Goal: Information Seeking & Learning: Learn about a topic

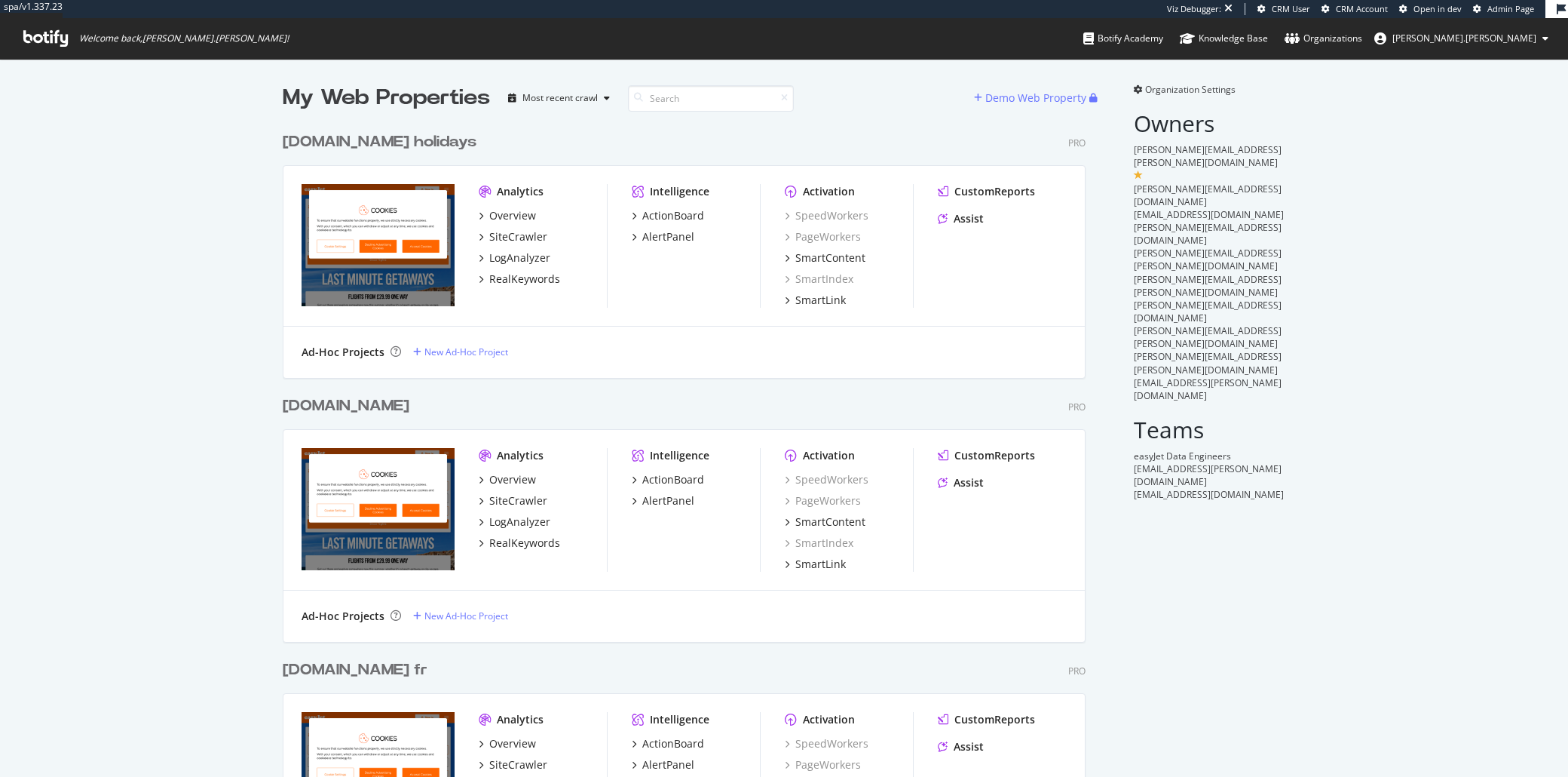
scroll to position [1833, 801]
click at [526, 525] on div "LogAnalyzer" at bounding box center [520, 522] width 61 height 15
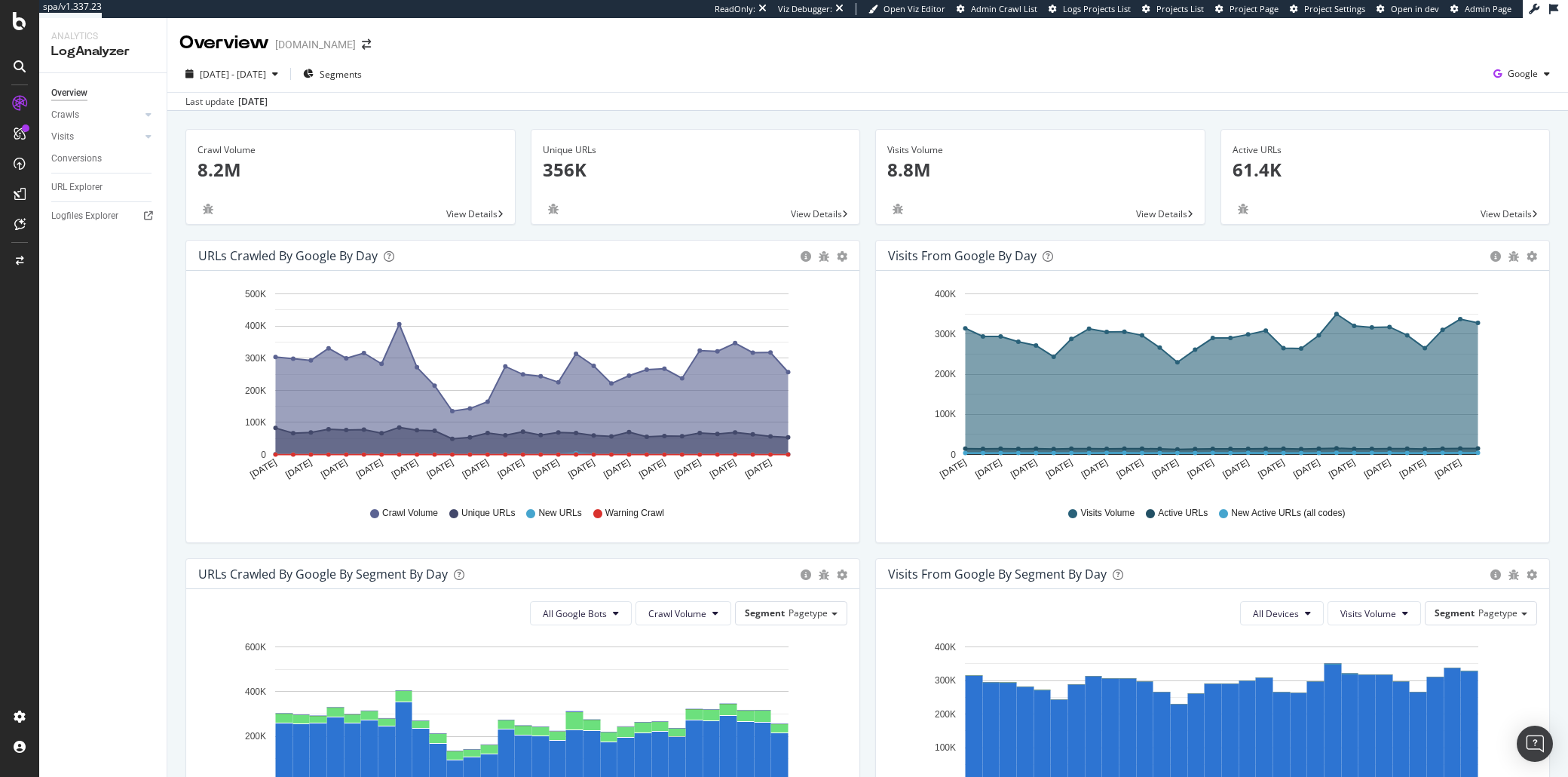
click at [246, 41] on div "Overview" at bounding box center [224, 42] width 90 height 26
click at [211, 40] on div "Overview" at bounding box center [224, 42] width 90 height 26
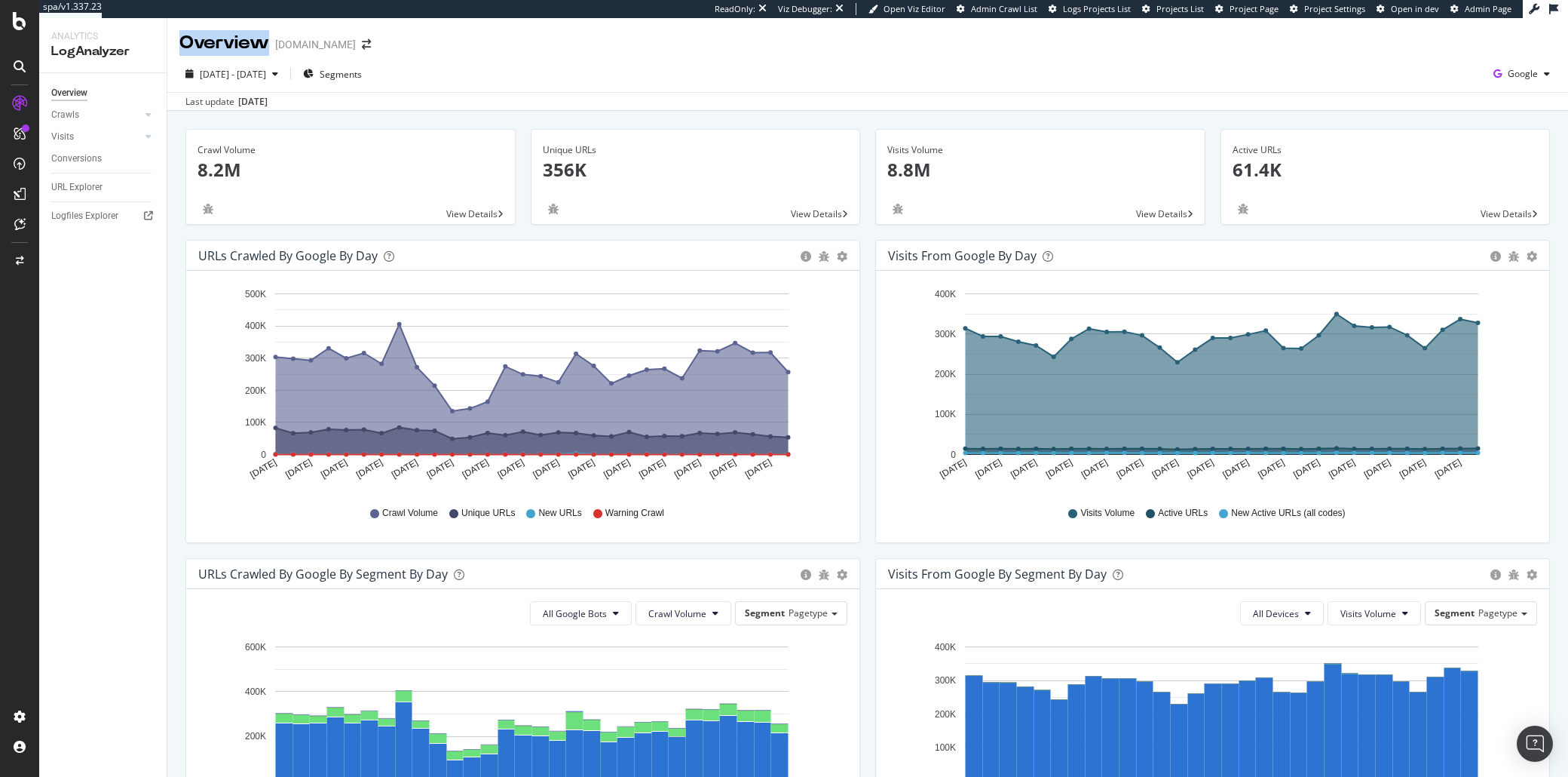
click at [211, 40] on div "Overview" at bounding box center [224, 42] width 90 height 26
click at [225, 40] on div "Overview" at bounding box center [224, 42] width 90 height 26
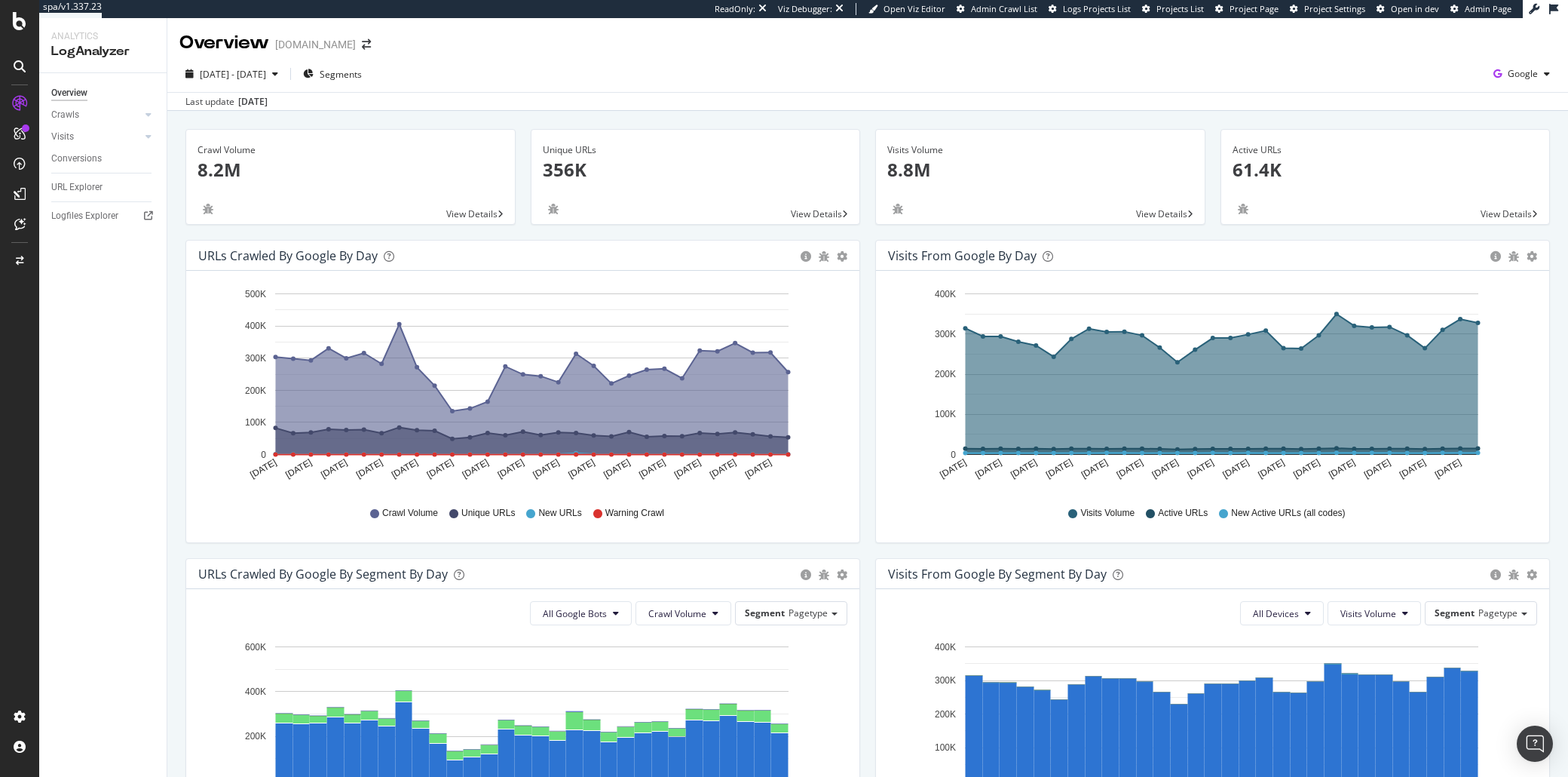
click at [256, 40] on div "Overview" at bounding box center [224, 42] width 90 height 26
click at [251, 40] on div "Overview" at bounding box center [224, 42] width 90 height 26
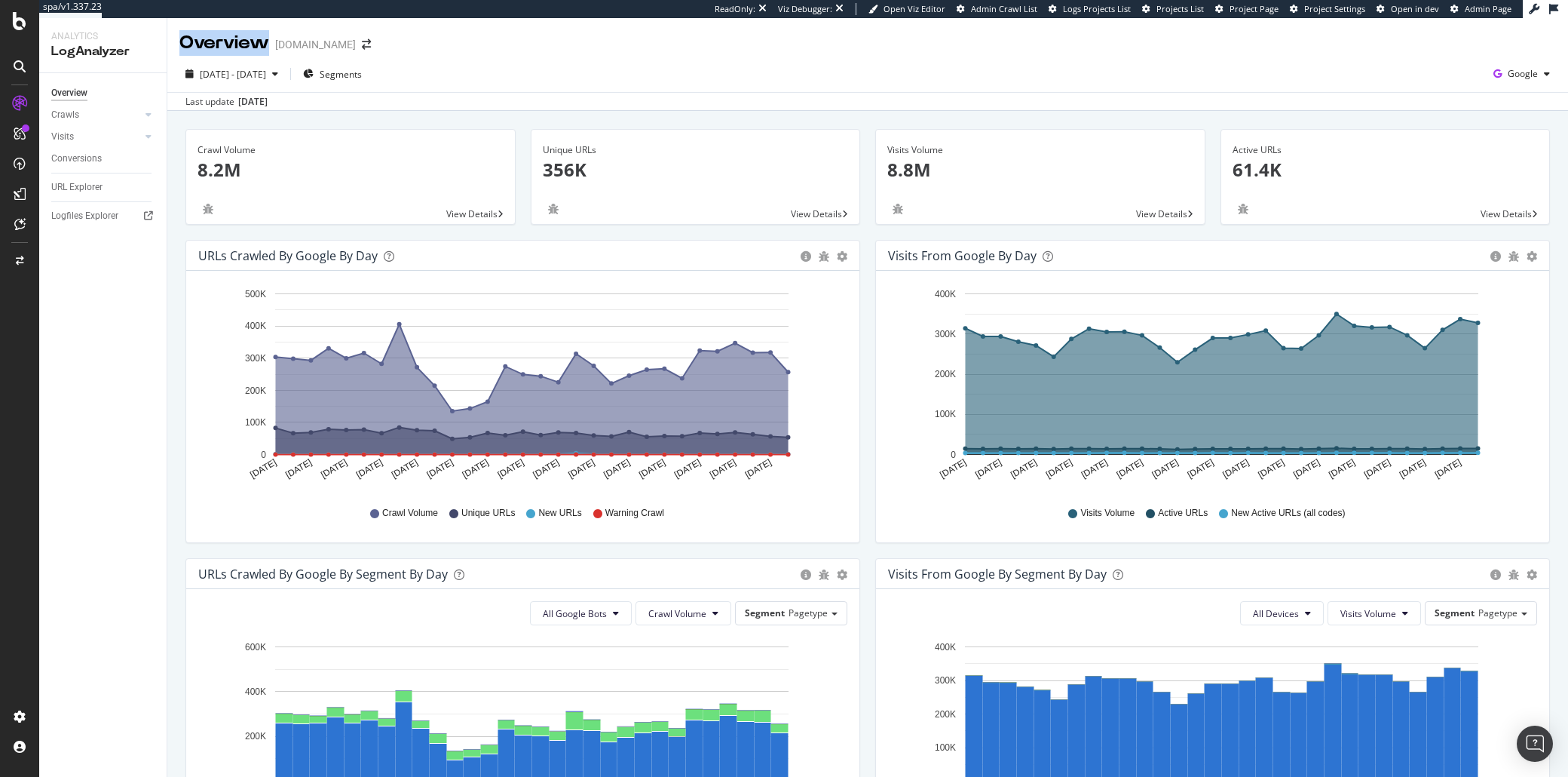
click at [251, 40] on div "Overview" at bounding box center [224, 42] width 90 height 26
click at [198, 51] on div "Overview" at bounding box center [224, 42] width 90 height 26
click at [199, 51] on div "Overview" at bounding box center [224, 42] width 90 height 26
click at [199, 50] on div "Overview" at bounding box center [224, 42] width 90 height 26
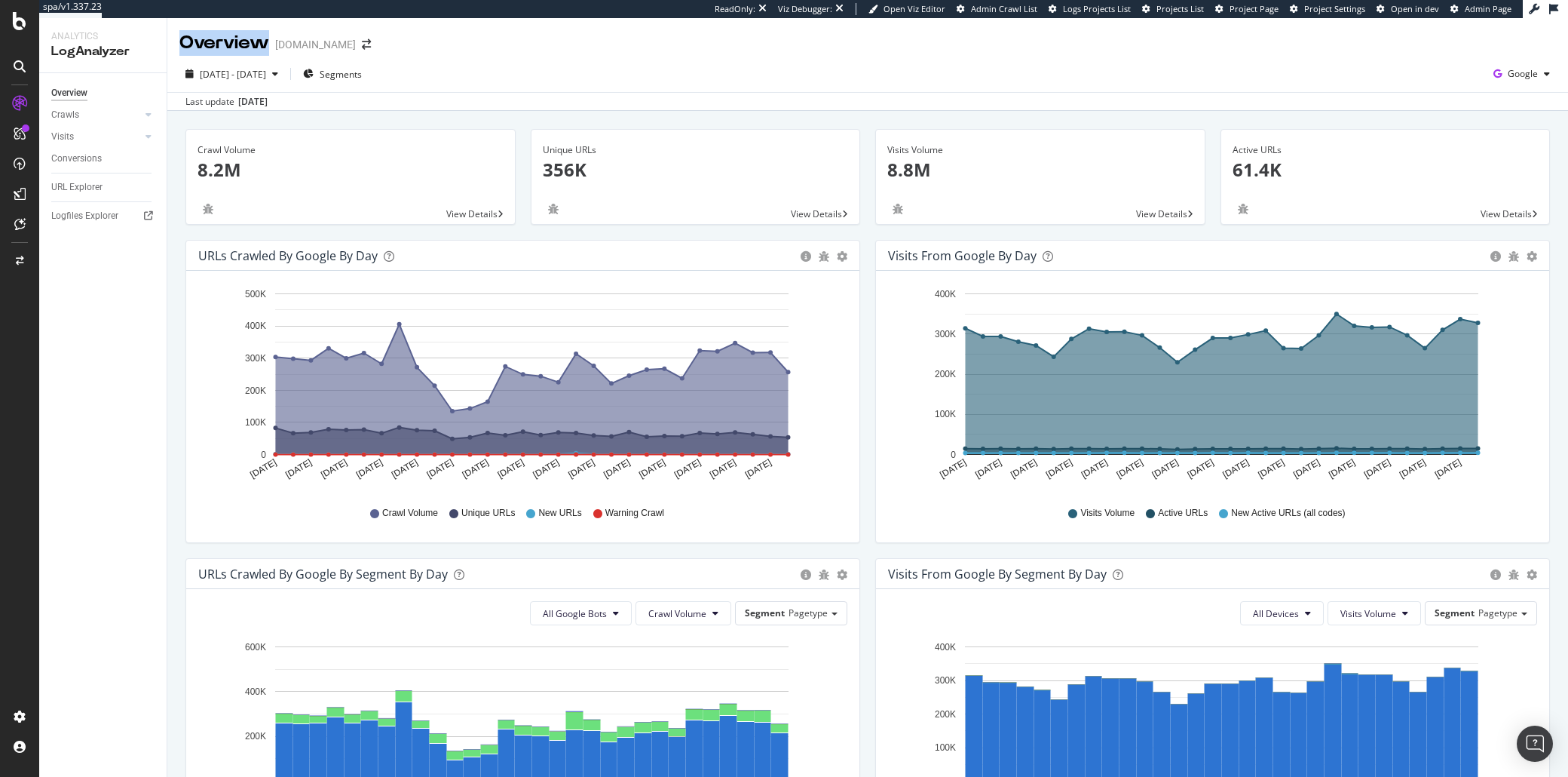
click at [247, 46] on div "Overview" at bounding box center [224, 42] width 90 height 26
click at [245, 47] on div "Overview" at bounding box center [224, 42] width 90 height 26
click at [608, 85] on div "[DATE] - [DATE] Segments Google" at bounding box center [868, 76] width 1400 height 30
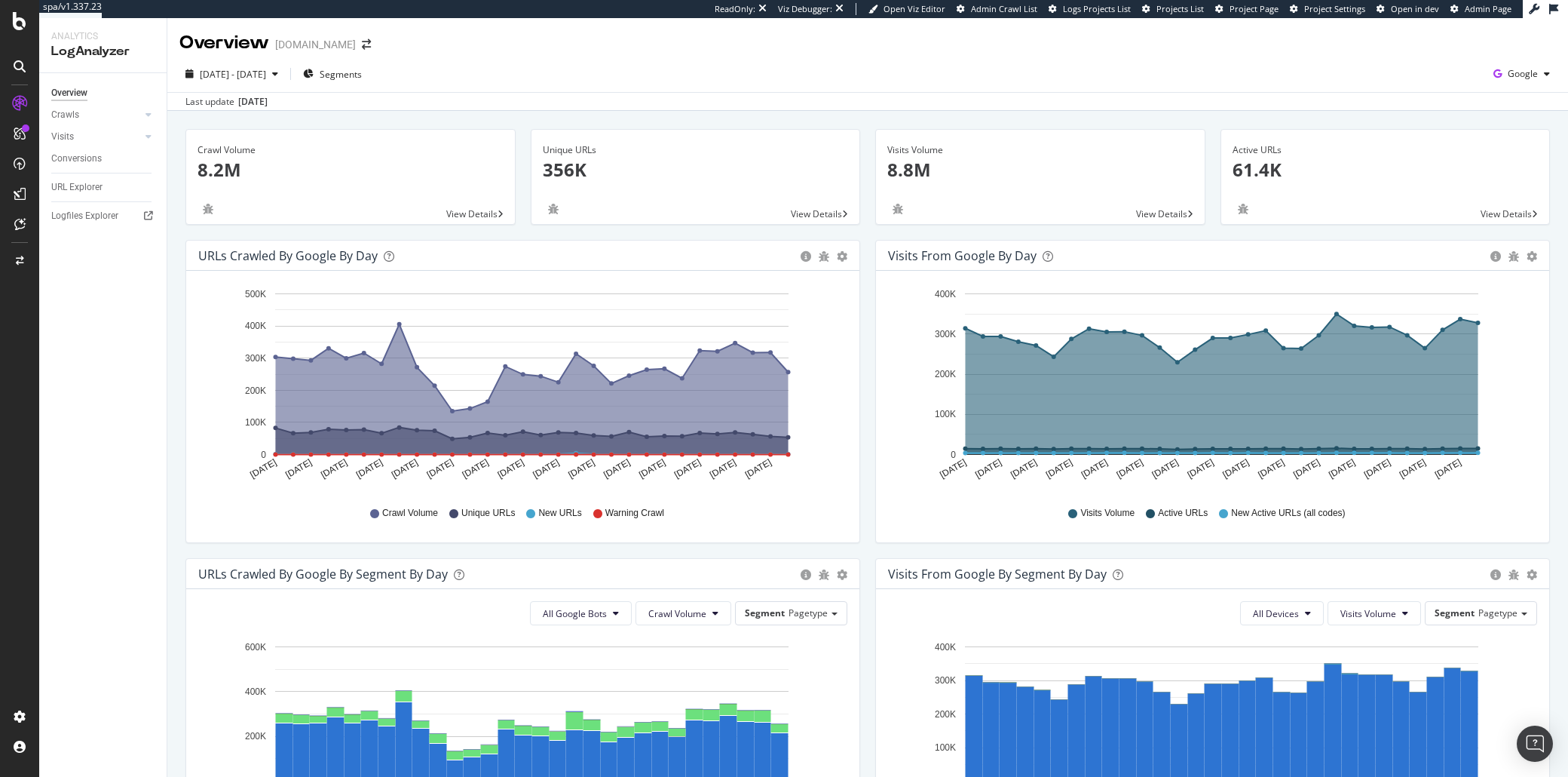
drag, startPoint x: 606, startPoint y: 84, endPoint x: 564, endPoint y: 59, distance: 48.9
click at [565, 60] on div "[DATE] - [DATE] Segments Google Last update [DATE]" at bounding box center [868, 82] width 1400 height 55
click at [564, 59] on div "[DATE] - [DATE] Segments Google Last update [DATE]" at bounding box center [868, 82] width 1400 height 55
click at [1517, 72] on span "Google" at bounding box center [1522, 73] width 30 height 12
click at [1430, 90] on span "OpenAI" at bounding box center [1433, 87] width 56 height 13
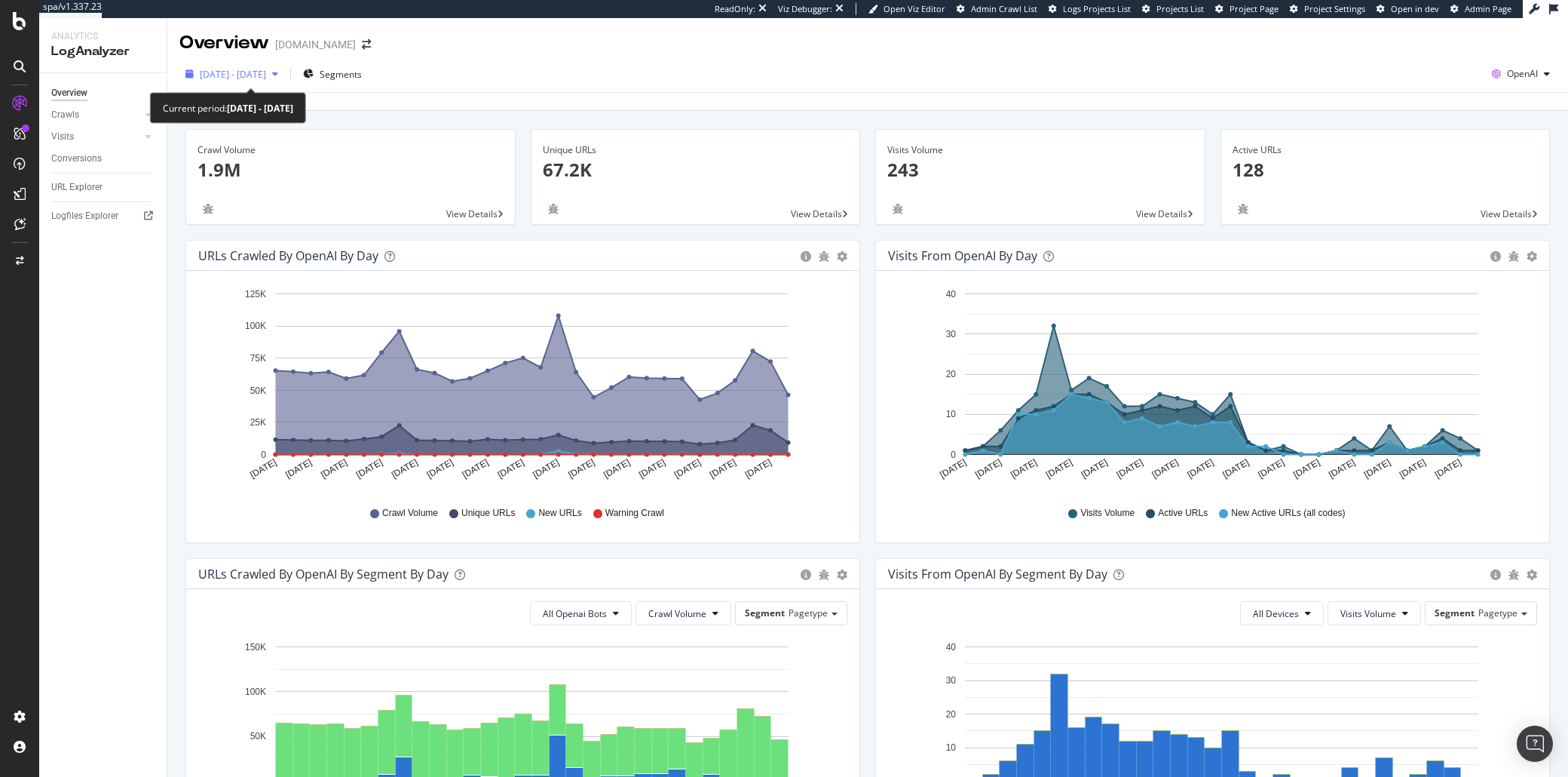
click at [216, 73] on span "[DATE] - [DATE]" at bounding box center [232, 74] width 66 height 12
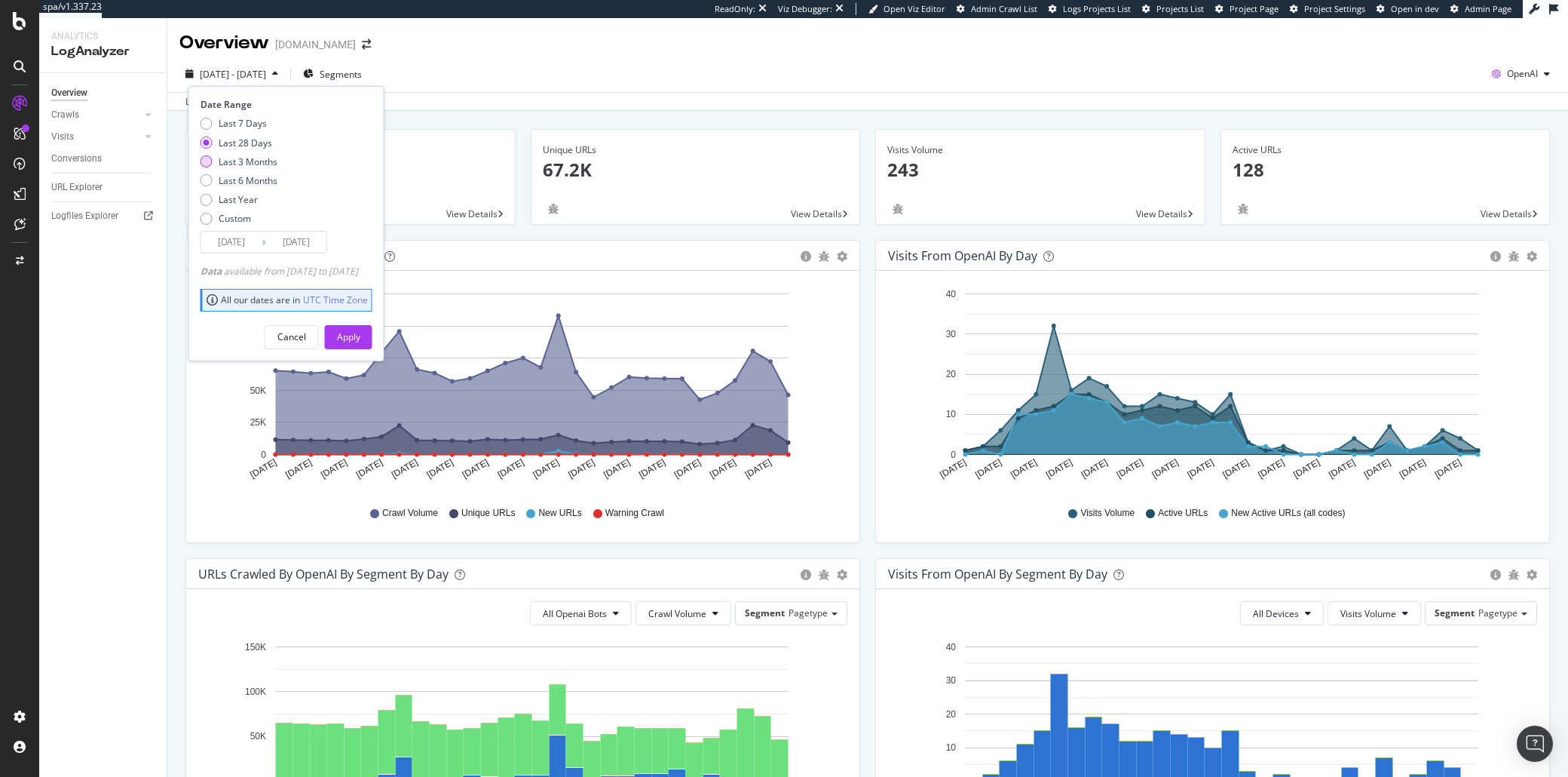
click at [259, 162] on div "Last 3 Months" at bounding box center [247, 161] width 59 height 12
click at [260, 176] on div "Last 6 Months" at bounding box center [247, 180] width 59 height 12
type input "[DATE]"
click at [361, 334] on div "Apply" at bounding box center [348, 336] width 23 height 12
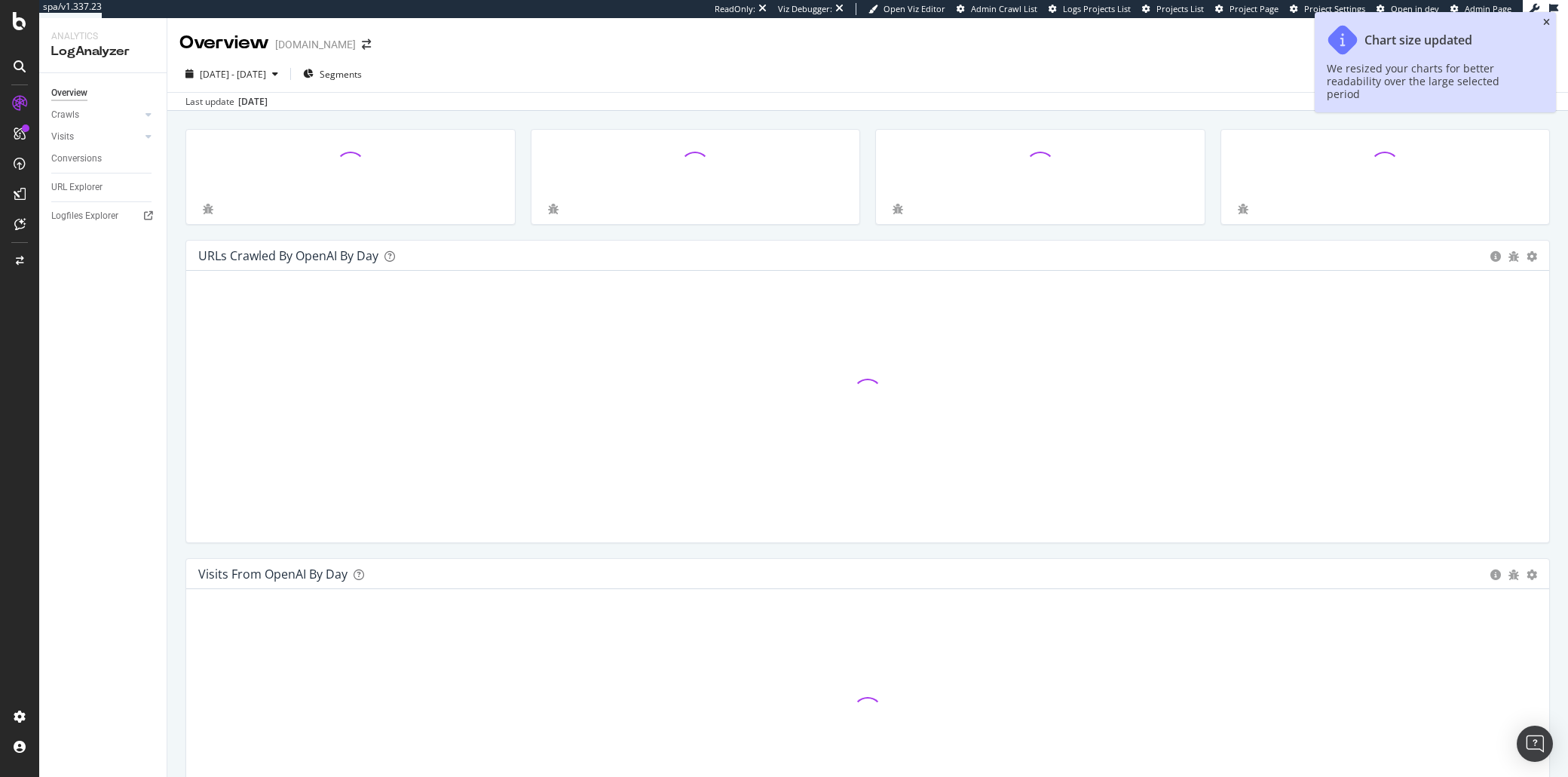
click at [1547, 21] on icon "close toast" at bounding box center [1546, 22] width 7 height 9
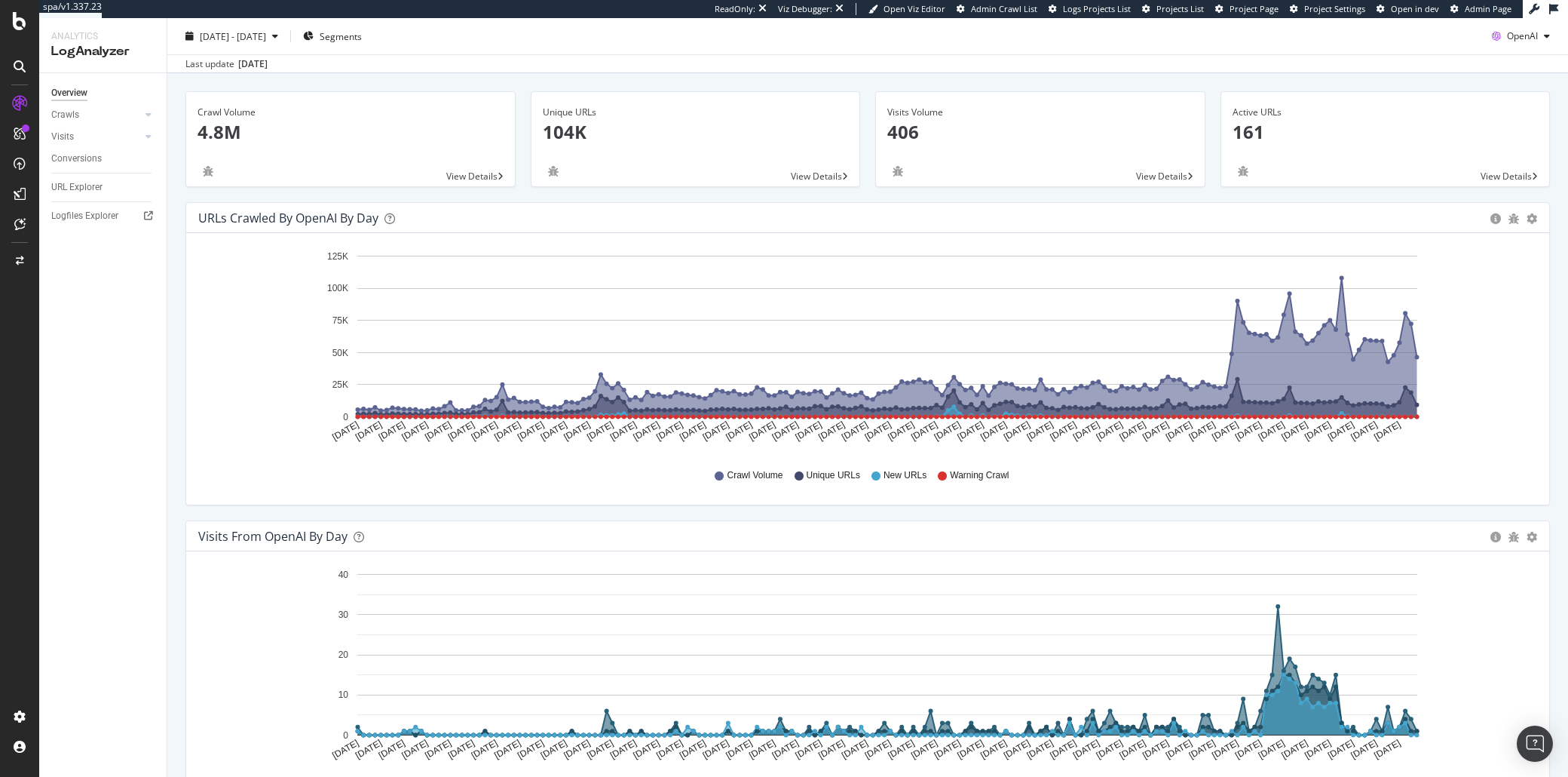
scroll to position [38, 0]
click at [362, 33] on span "Segments" at bounding box center [340, 35] width 42 height 12
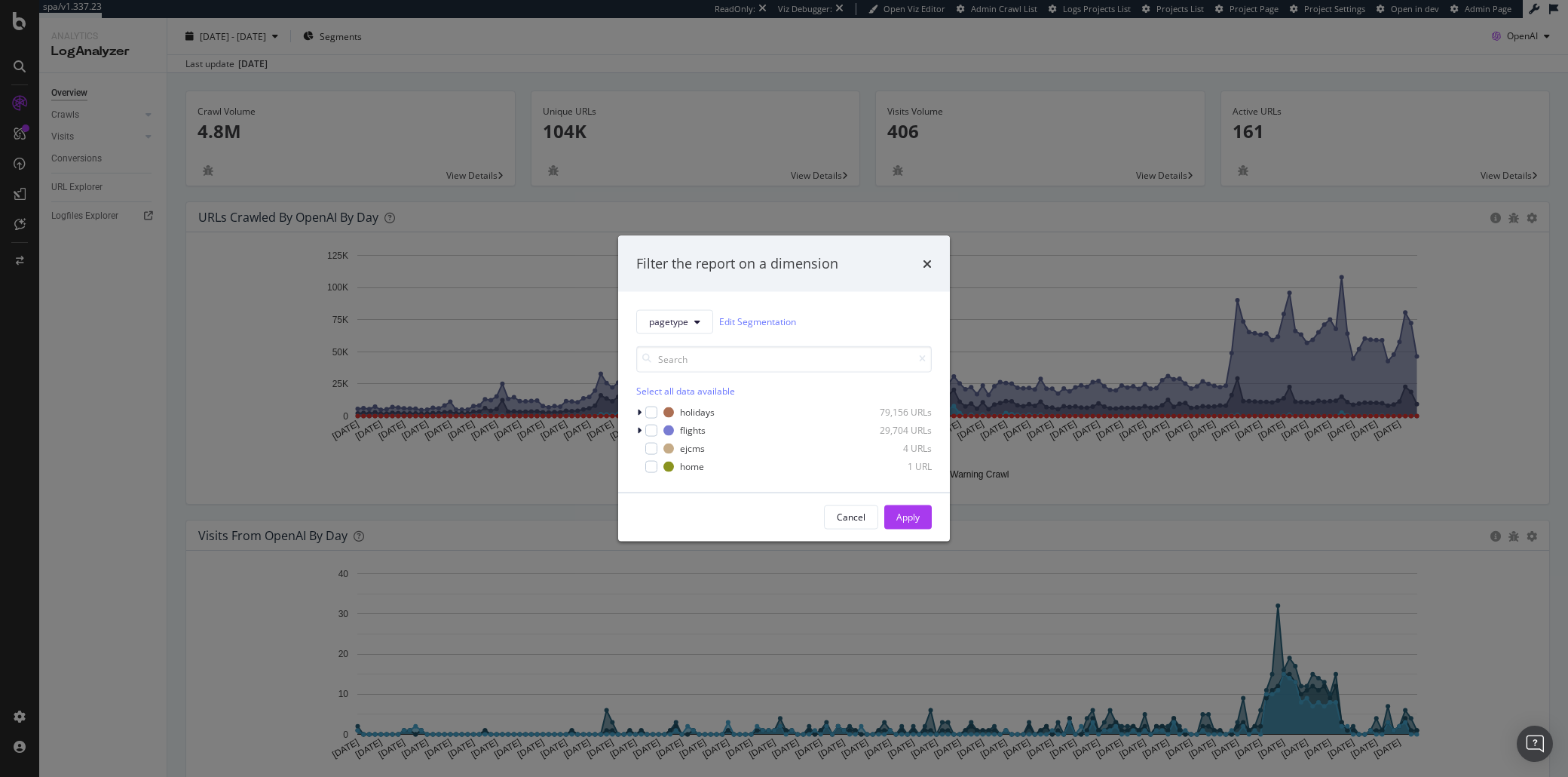
click at [682, 460] on div "holidays 79,156 URLs flights 29,704 URLs ejcms 4 URLs home 1 URL" at bounding box center [784, 438] width 295 height 69
click at [650, 415] on div "modal" at bounding box center [651, 412] width 12 height 12
click at [922, 524] on button "Apply" at bounding box center [908, 516] width 48 height 24
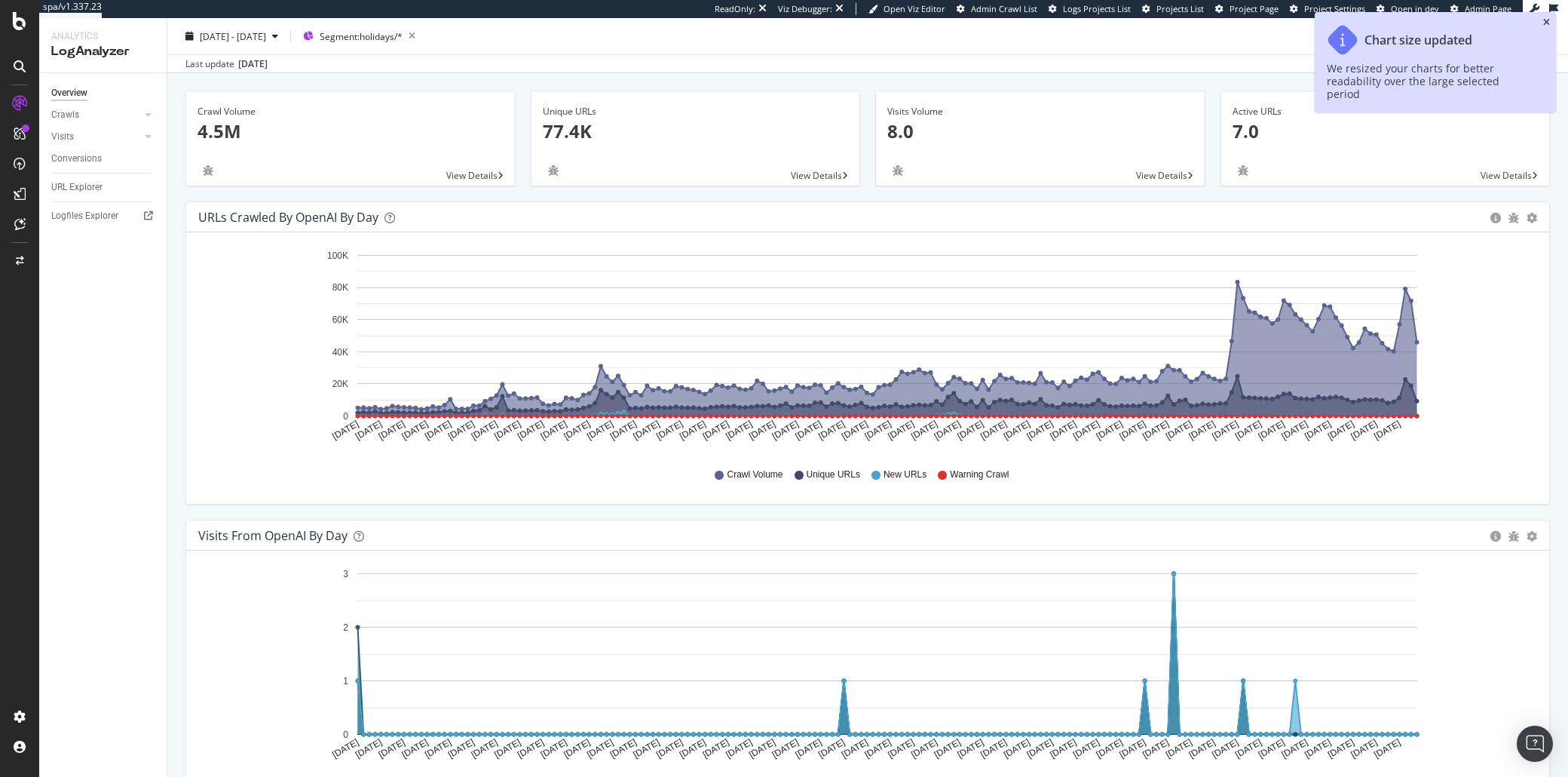
click at [1547, 18] on icon "close toast" at bounding box center [1546, 22] width 7 height 9
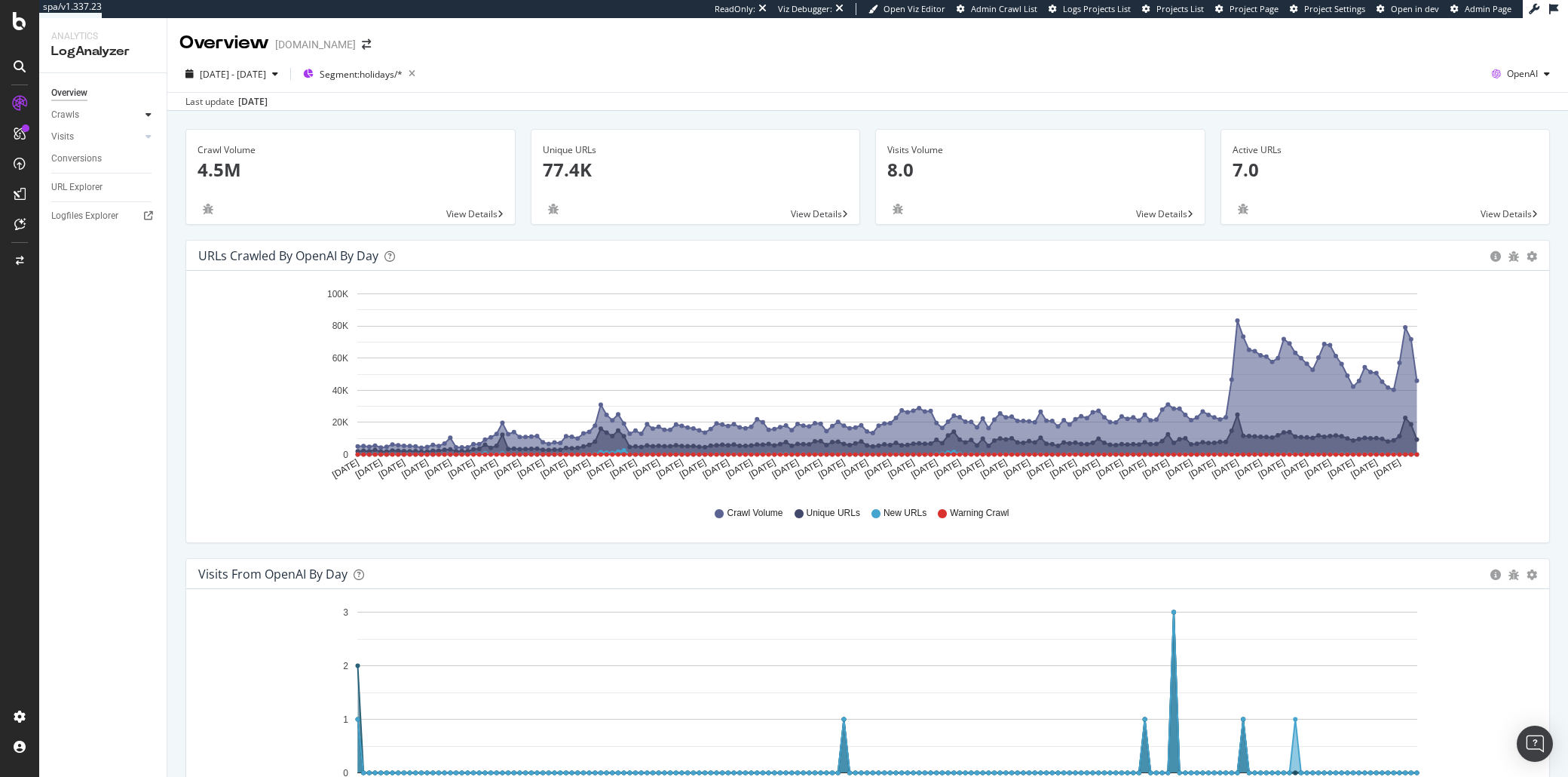
click at [150, 114] on icon at bounding box center [149, 114] width 6 height 9
click at [89, 135] on div "Daily Distribution" at bounding box center [93, 136] width 70 height 16
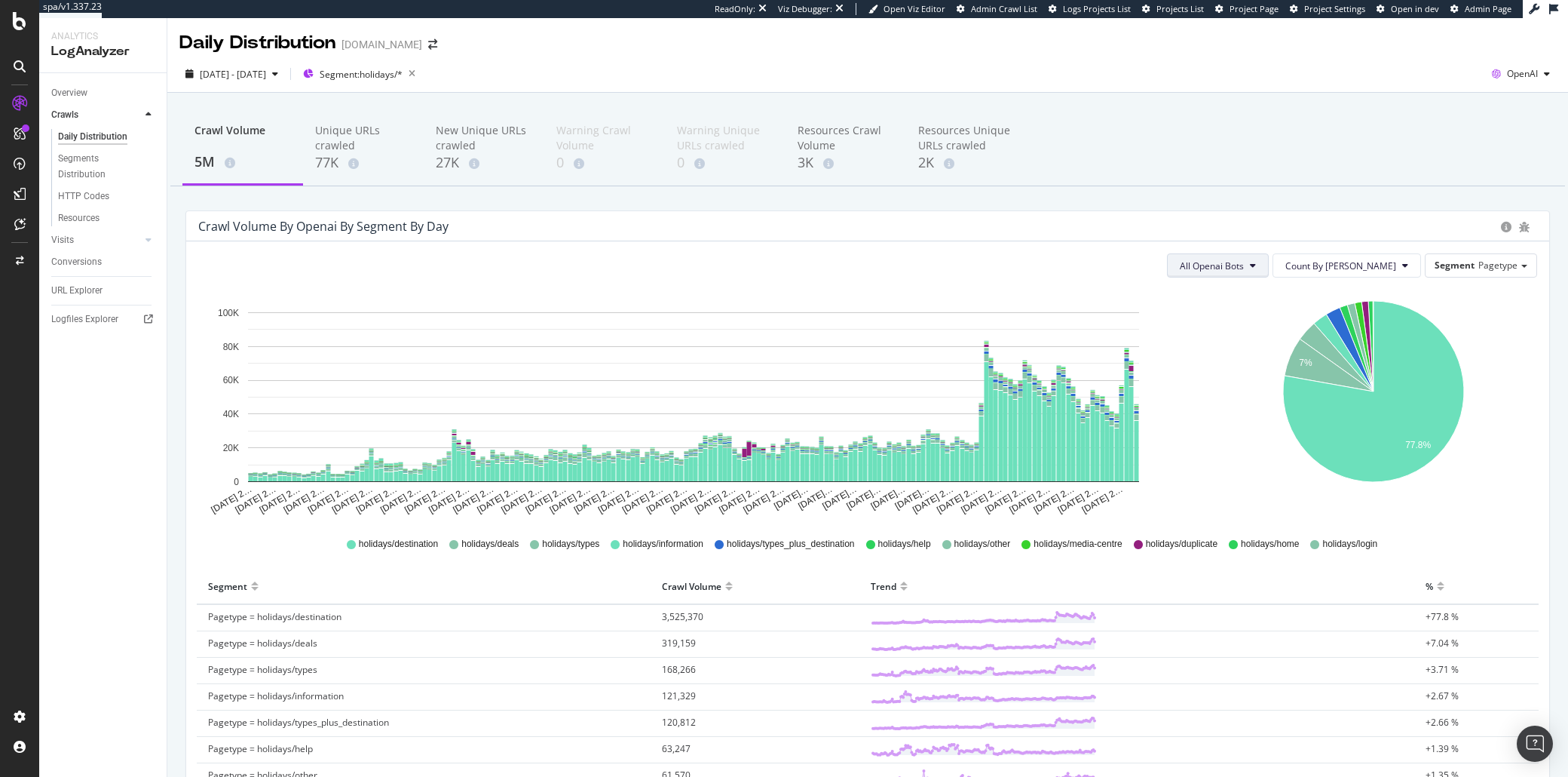
click at [1244, 263] on span "All Openai Bots" at bounding box center [1211, 265] width 64 height 12
click at [1264, 375] on span "ChatGPT-User" at bounding box center [1252, 379] width 65 height 13
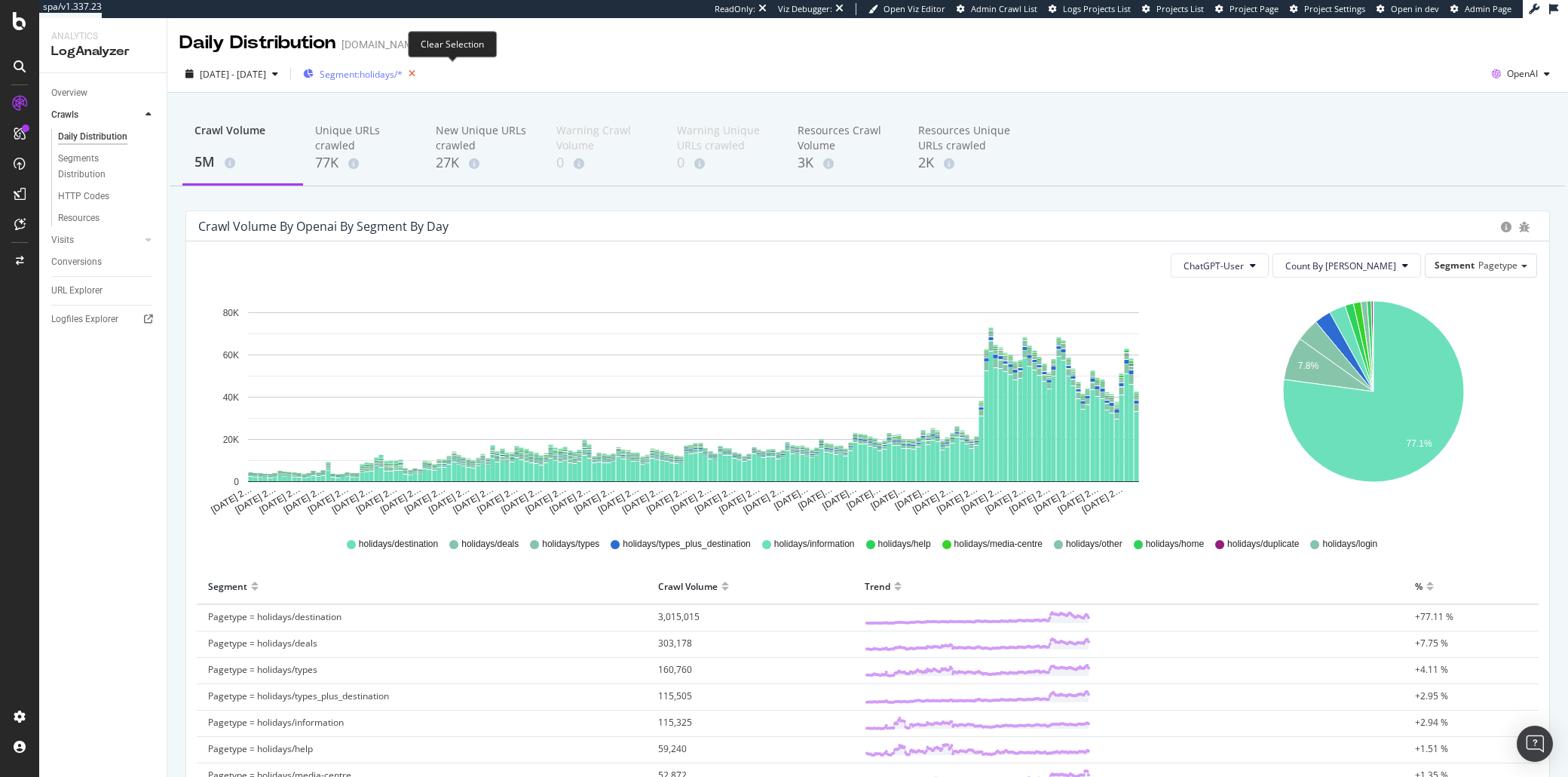
click at [421, 70] on icon "button" at bounding box center [412, 74] width 19 height 21
